Goal: Task Accomplishment & Management: Use online tool/utility

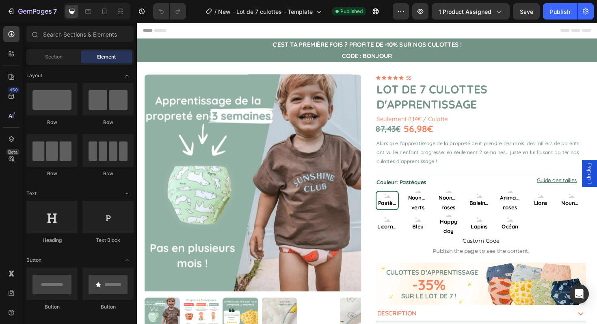
radio input "false"
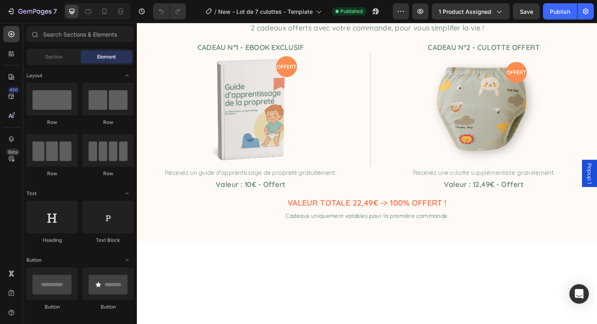
scroll to position [892, 0]
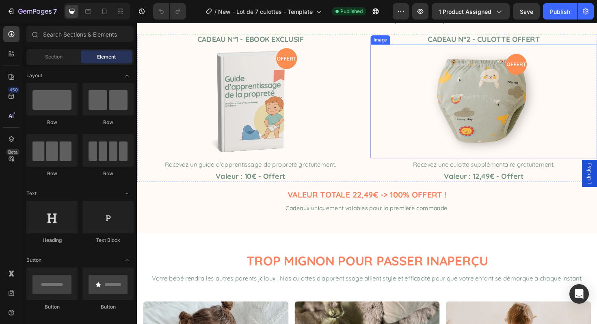
click at [563, 46] on h3 "Cadeau n°2 - Culotte offert" at bounding box center [504, 41] width 240 height 12
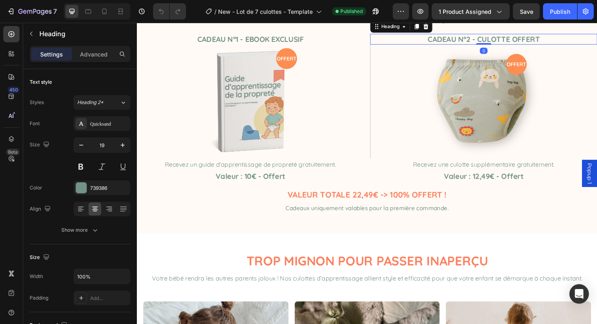
click at [563, 46] on h3 "Cadeau n°2 - Culotte offert" at bounding box center [504, 41] width 240 height 12
drag, startPoint x: 99, startPoint y: 11, endPoint x: 67, endPoint y: 129, distance: 123.4
click at [99, 11] on div at bounding box center [104, 11] width 13 height 13
type input "17"
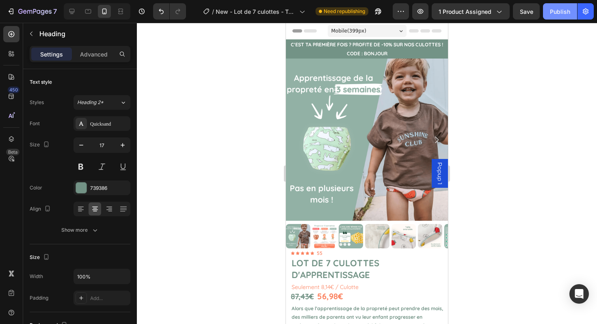
click at [554, 11] on div "Publish" at bounding box center [560, 11] width 20 height 9
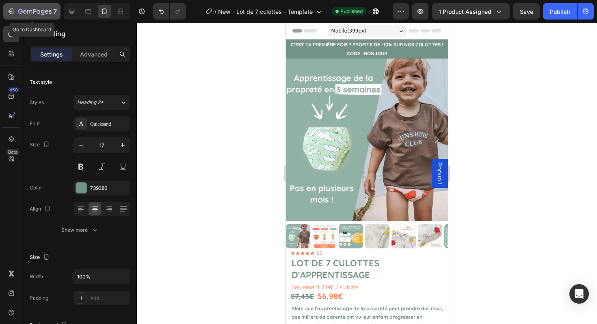
click at [15, 19] on button "7" at bounding box center [31, 11] width 57 height 16
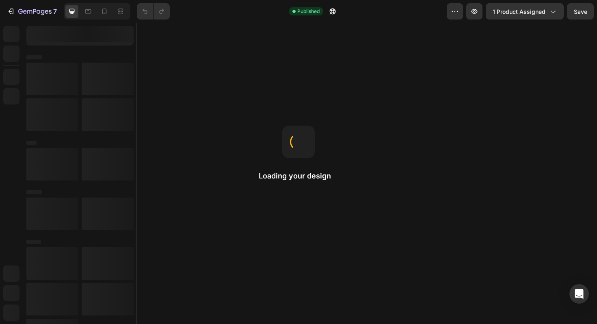
radio input "false"
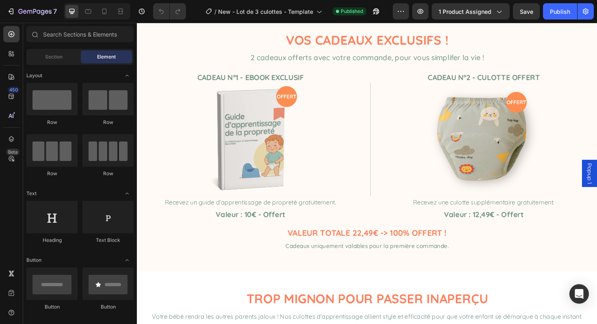
scroll to position [907, 0]
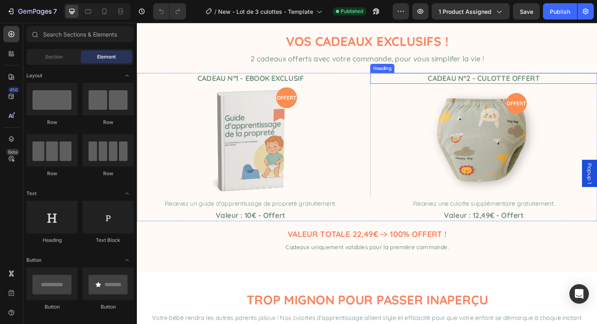
click at [571, 80] on h3 "Cadeau n°2 - Culotte offert" at bounding box center [504, 82] width 240 height 12
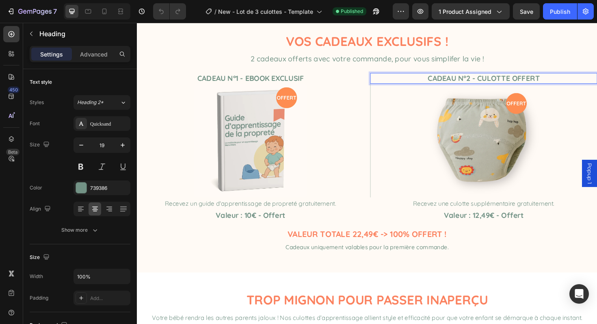
click at [571, 80] on h3 "Cadeau n°2 - Culotte offert" at bounding box center [504, 82] width 240 height 12
click at [553, 16] on button "Publish" at bounding box center [560, 11] width 34 height 16
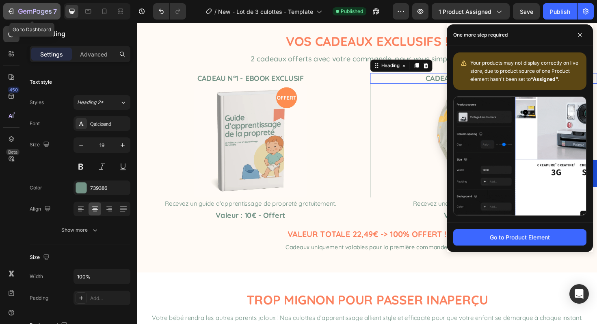
click at [11, 13] on icon "button" at bounding box center [12, 12] width 4 height 6
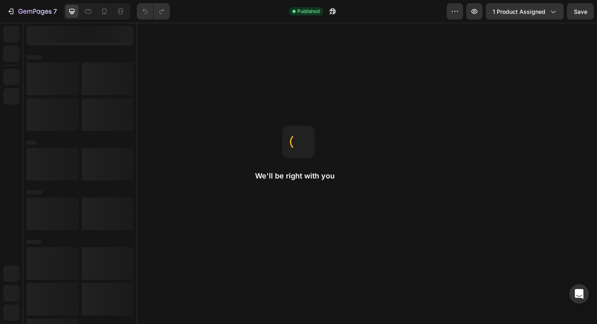
radio input "false"
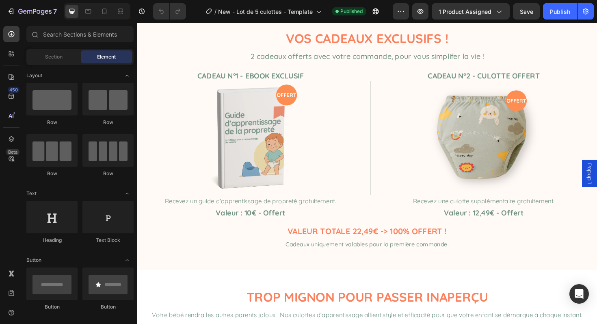
scroll to position [855, 0]
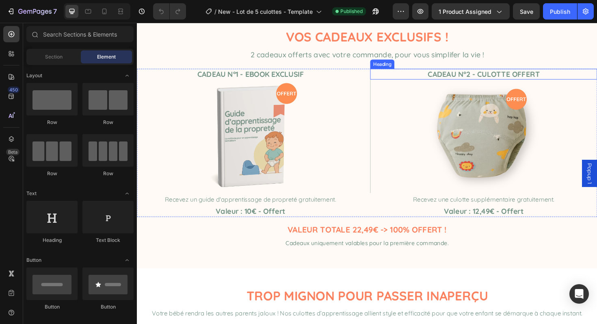
click at [583, 83] on h3 "Cadeau n°2 - Culotte offert" at bounding box center [504, 77] width 240 height 12
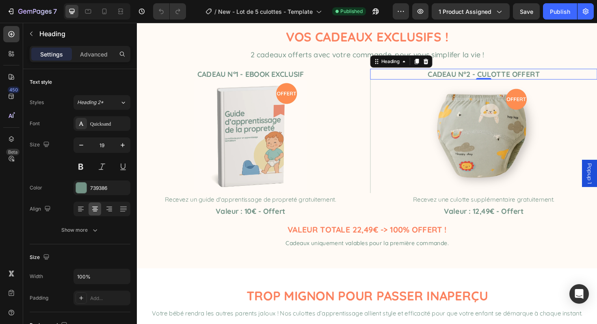
click at [583, 83] on h3 "Cadeau n°2 - Culotte offert" at bounding box center [504, 77] width 240 height 12
click at [552, 17] on button "Publish" at bounding box center [560, 11] width 34 height 16
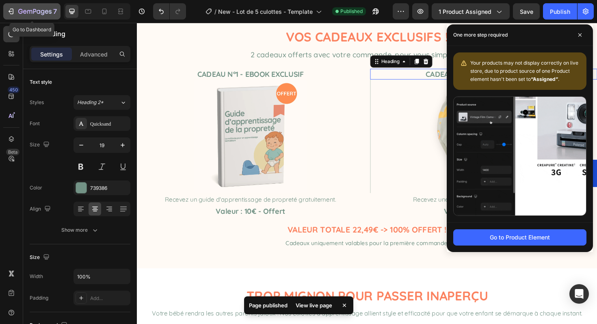
click at [12, 11] on icon "button" at bounding box center [11, 11] width 8 height 8
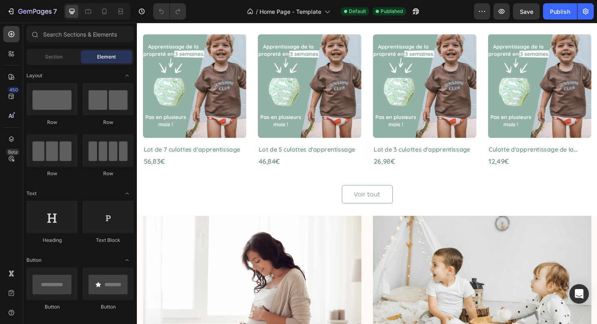
scroll to position [272, 0]
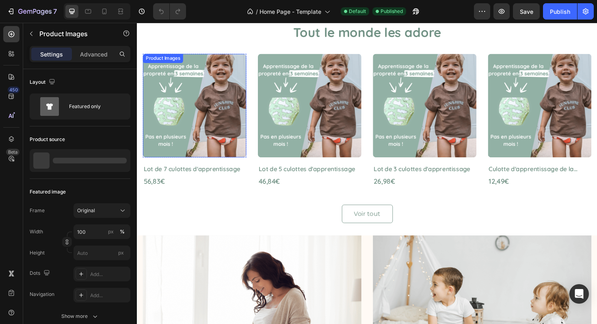
click at [203, 86] on img at bounding box center [198, 111] width 110 height 110
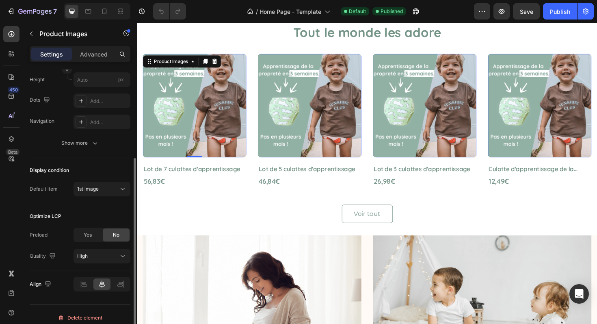
scroll to position [179, 0]
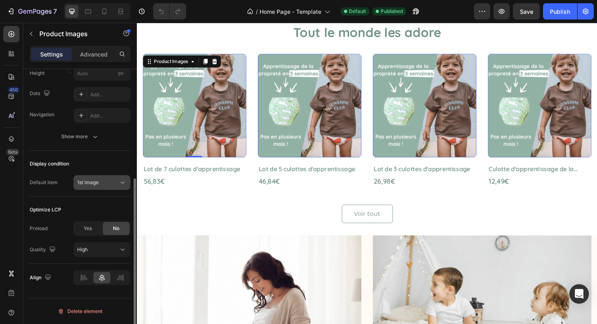
click at [111, 182] on div "1st image" at bounding box center [97, 182] width 41 height 7
click at [188, 148] on img at bounding box center [198, 111] width 110 height 110
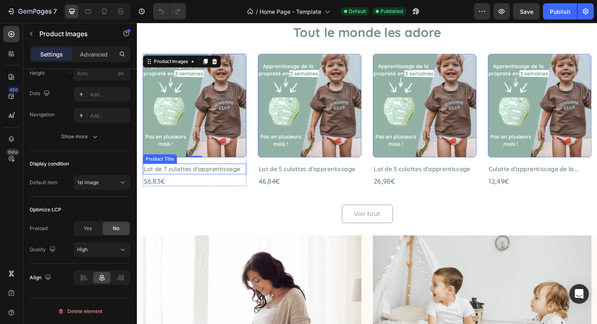
click at [173, 175] on h2 "Lot de 7 culottes d'apprentissage" at bounding box center [198, 177] width 110 height 11
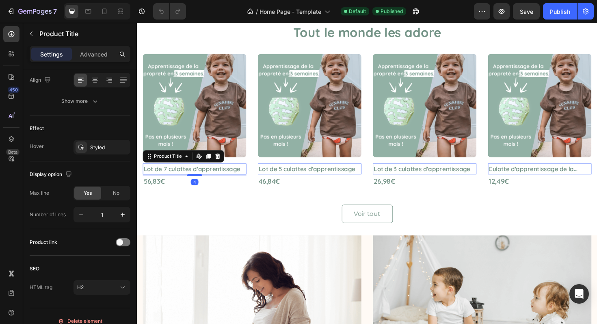
scroll to position [0, 0]
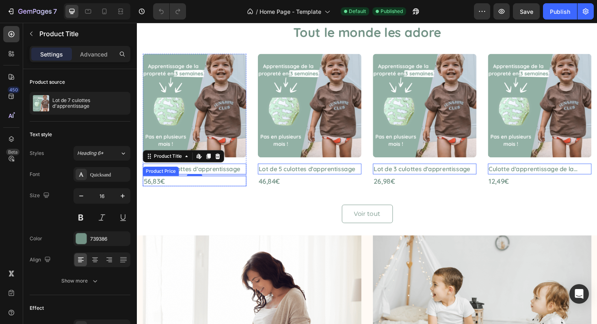
click at [154, 188] on div "56,83€" at bounding box center [198, 190] width 110 height 11
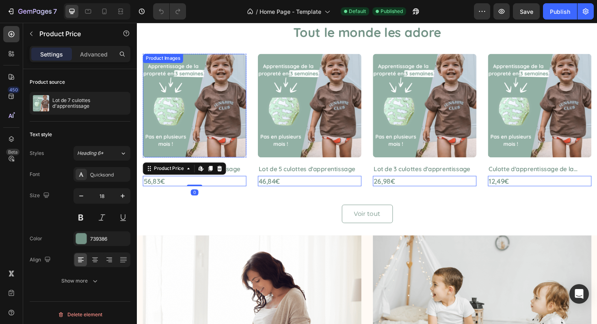
click at [175, 132] on img at bounding box center [198, 111] width 110 height 110
